Goal: Task Accomplishment & Management: Complete application form

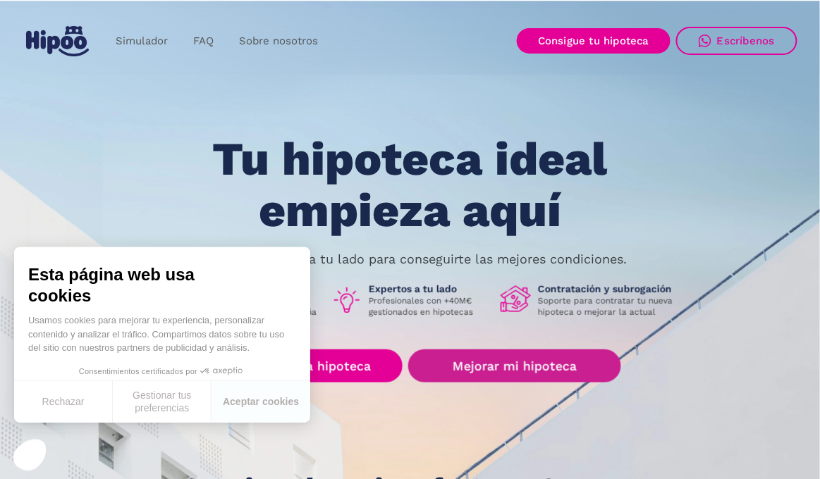
click at [494, 366] on link "Mejorar mi hipoteca" at bounding box center [514, 366] width 212 height 33
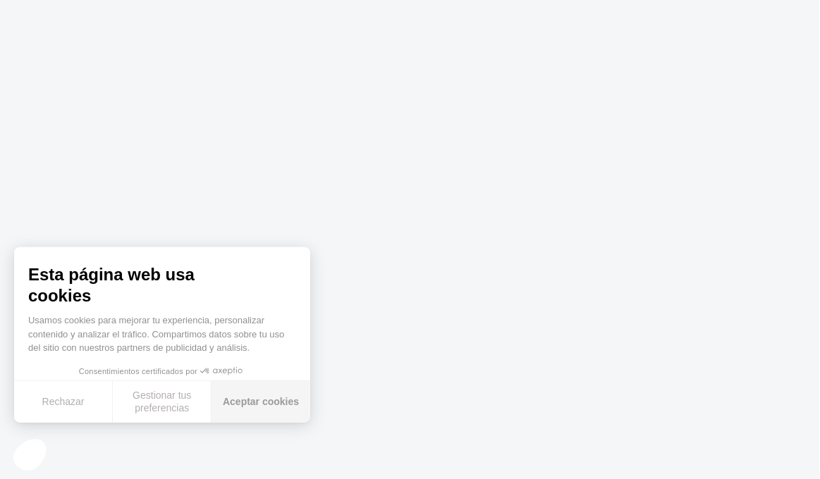
click at [266, 404] on button "Aceptar cookies" at bounding box center [260, 402] width 99 height 42
